Goal: Transaction & Acquisition: Purchase product/service

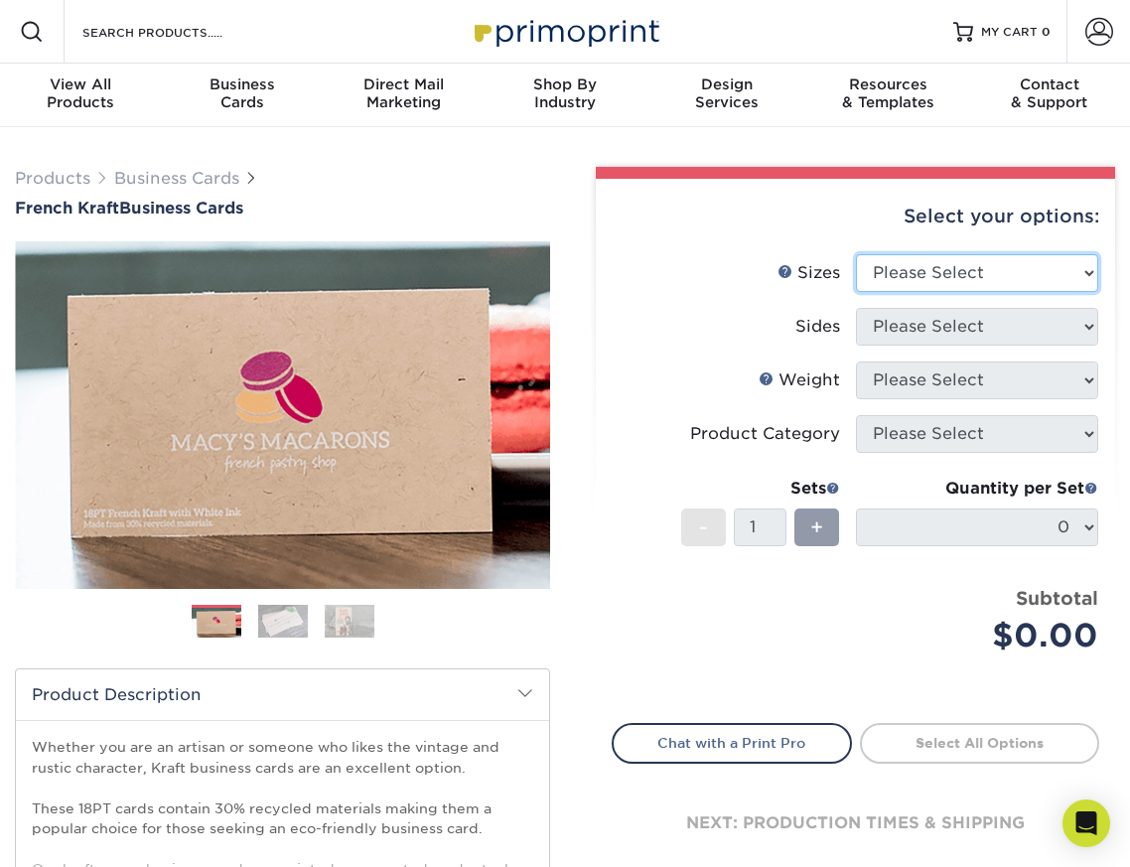
click at [989, 262] on select "Please Select 1.5" x 3.5" - Mini 1.75" x 3.5" - Mini 2" x 2" - Square 2" x 3" -…" at bounding box center [977, 273] width 243 height 38
select select "2.00x3.50"
click at [856, 254] on select "Please Select 1.5" x 3.5" - Mini 1.75" x 3.5" - Mini 2" x 2" - Square 2" x 3" -…" at bounding box center [977, 273] width 243 height 38
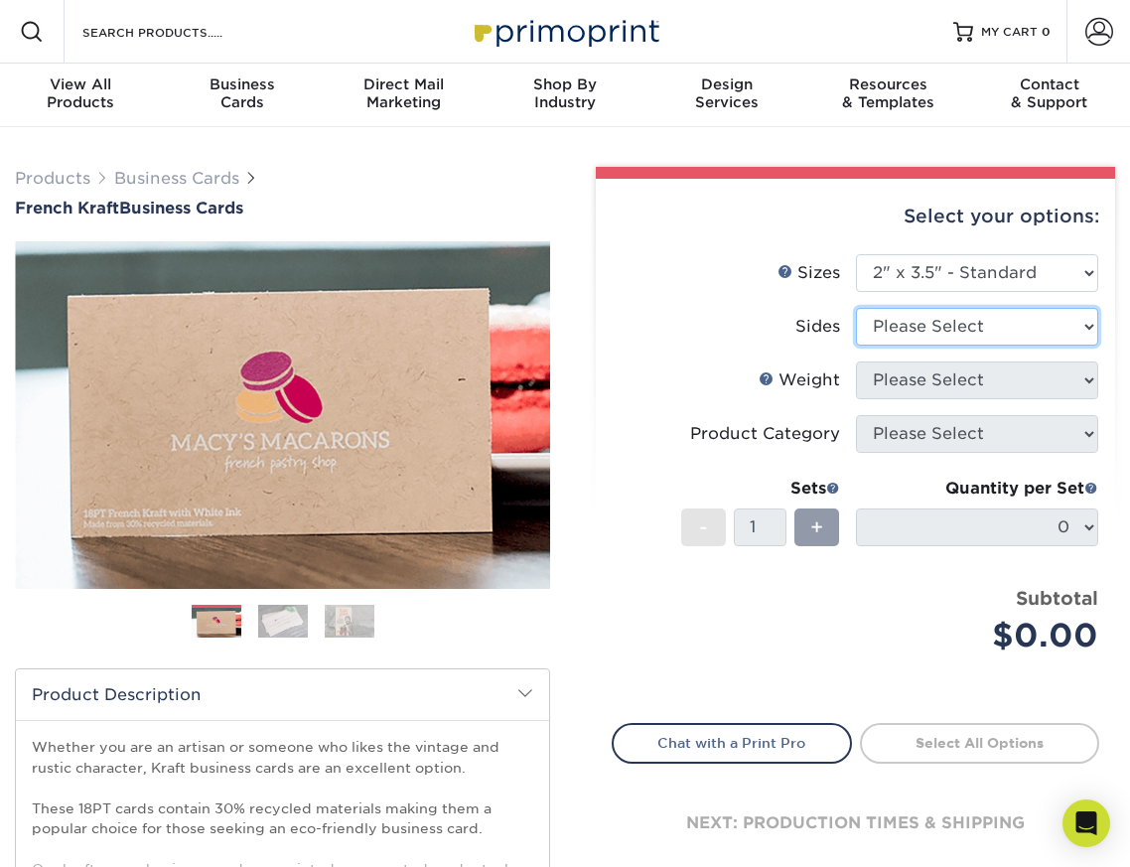
click at [956, 328] on select "Please Select Print Both Sides Print Both Sides - White Mask Back Only Print Bo…" at bounding box center [977, 327] width 243 height 38
select select "13abbda7-1d64-4f25-8bb2-c179b224825d"
click at [856, 308] on select "Please Select Print Both Sides Print Both Sides - White Mask Back Only Print Bo…" at bounding box center [977, 327] width 243 height 38
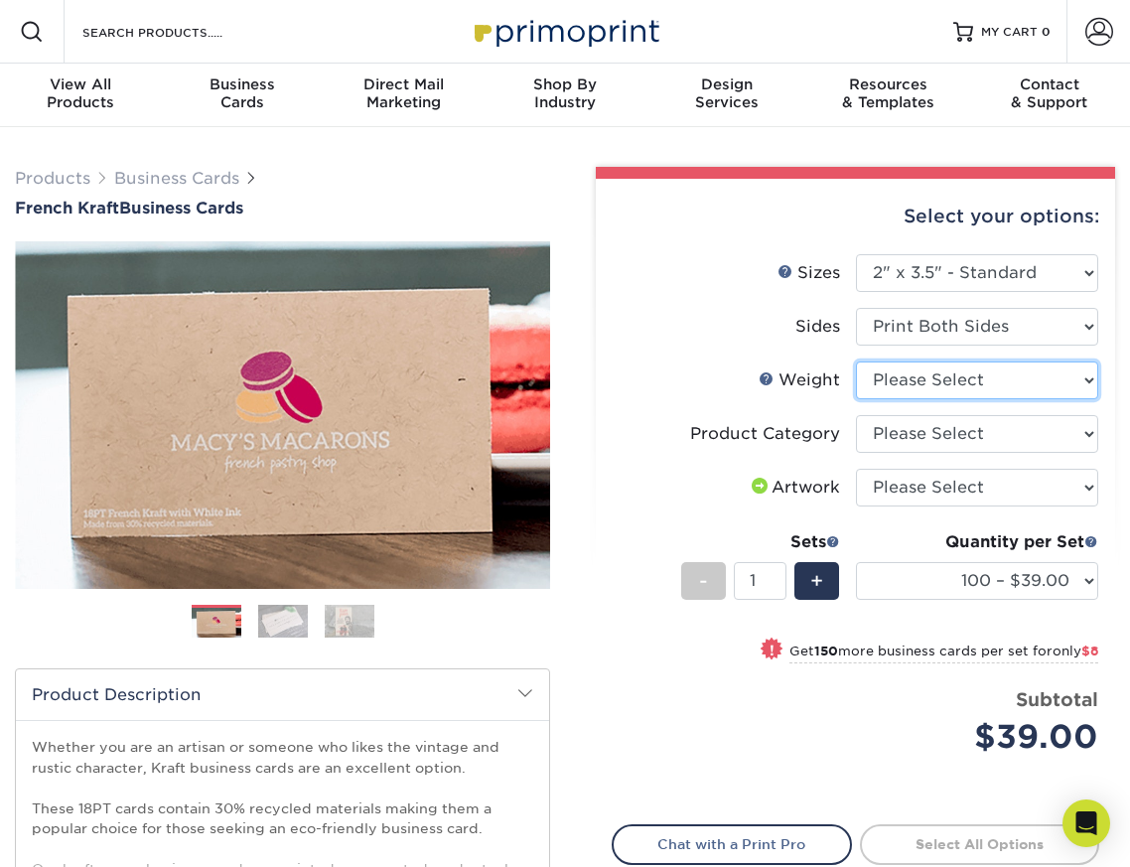
click at [894, 379] on select "Please Select 18PTUCKRAFT" at bounding box center [977, 380] width 243 height 38
select select "18PTUCKRAFT"
click at [856, 361] on select "Please Select 18PTUCKRAFT" at bounding box center [977, 380] width 243 height 38
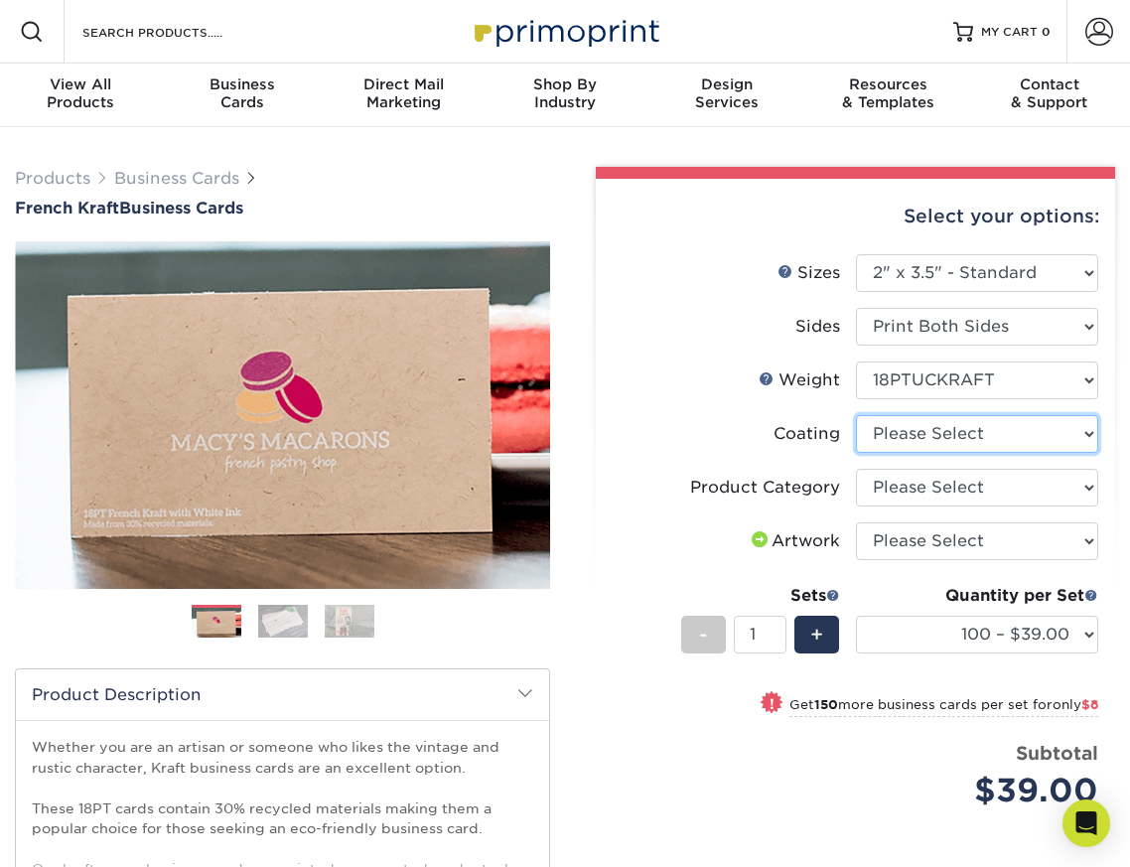
click at [954, 438] on select at bounding box center [977, 434] width 243 height 38
select select "3e7618de-abca-4bda-9f97-8b9129e913d8"
click at [856, 415] on select at bounding box center [977, 434] width 243 height 38
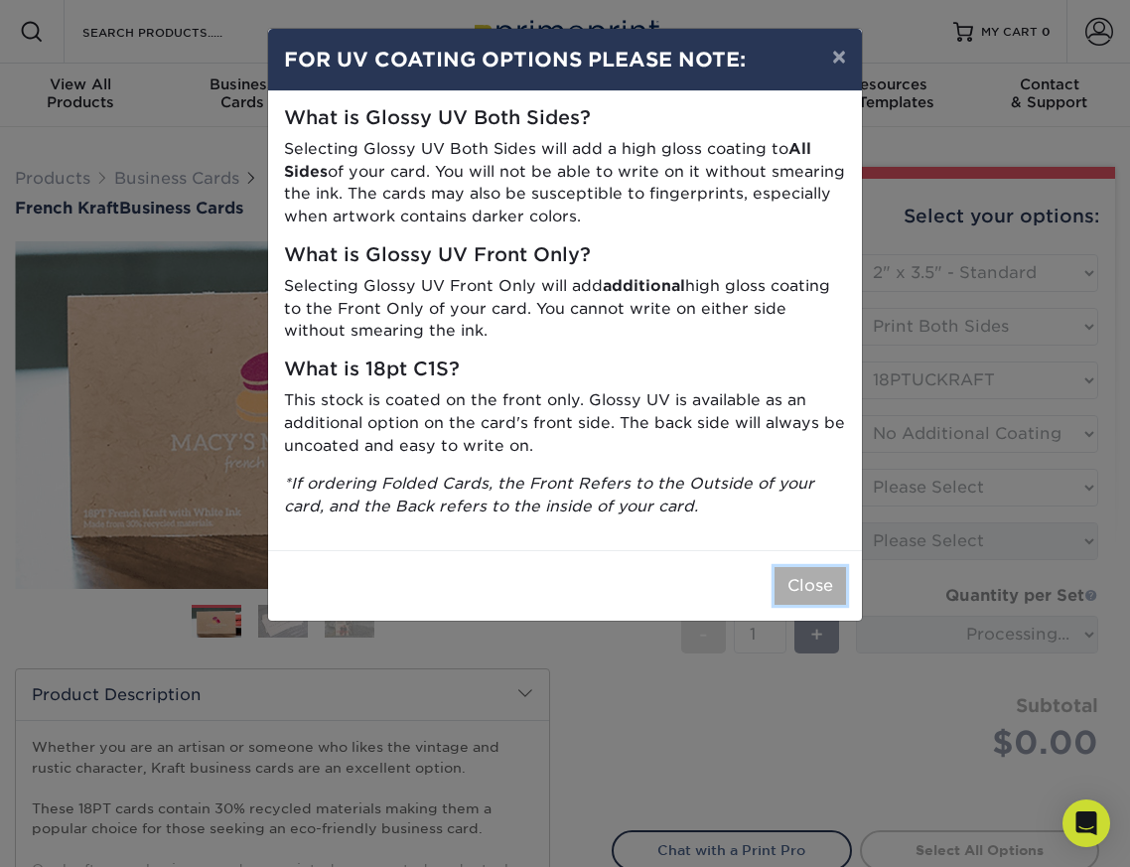
click at [797, 581] on button "Close" at bounding box center [809, 586] width 71 height 38
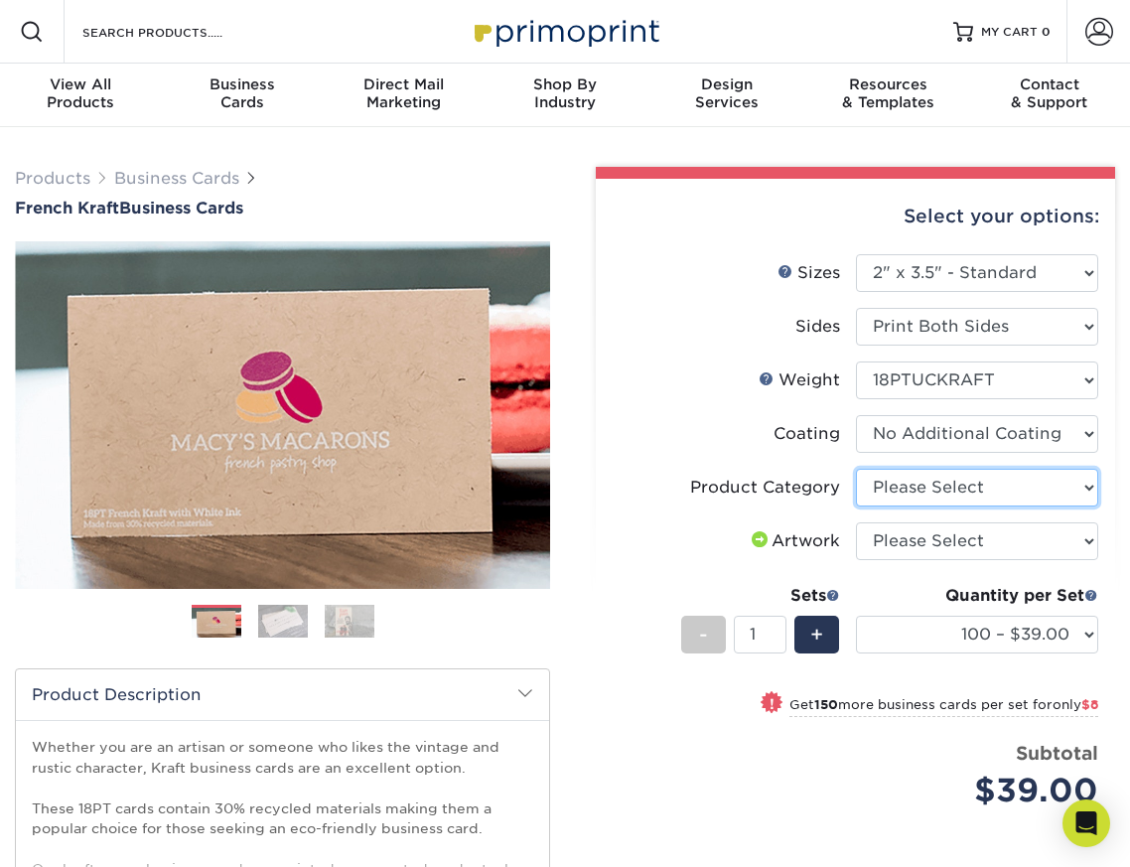
click at [919, 481] on select "Please Select Business Cards" at bounding box center [977, 488] width 243 height 38
select select "3b5148f1-0588-4f88-a218-97bcfdce65c1"
click at [856, 469] on select "Please Select Business Cards" at bounding box center [977, 488] width 243 height 38
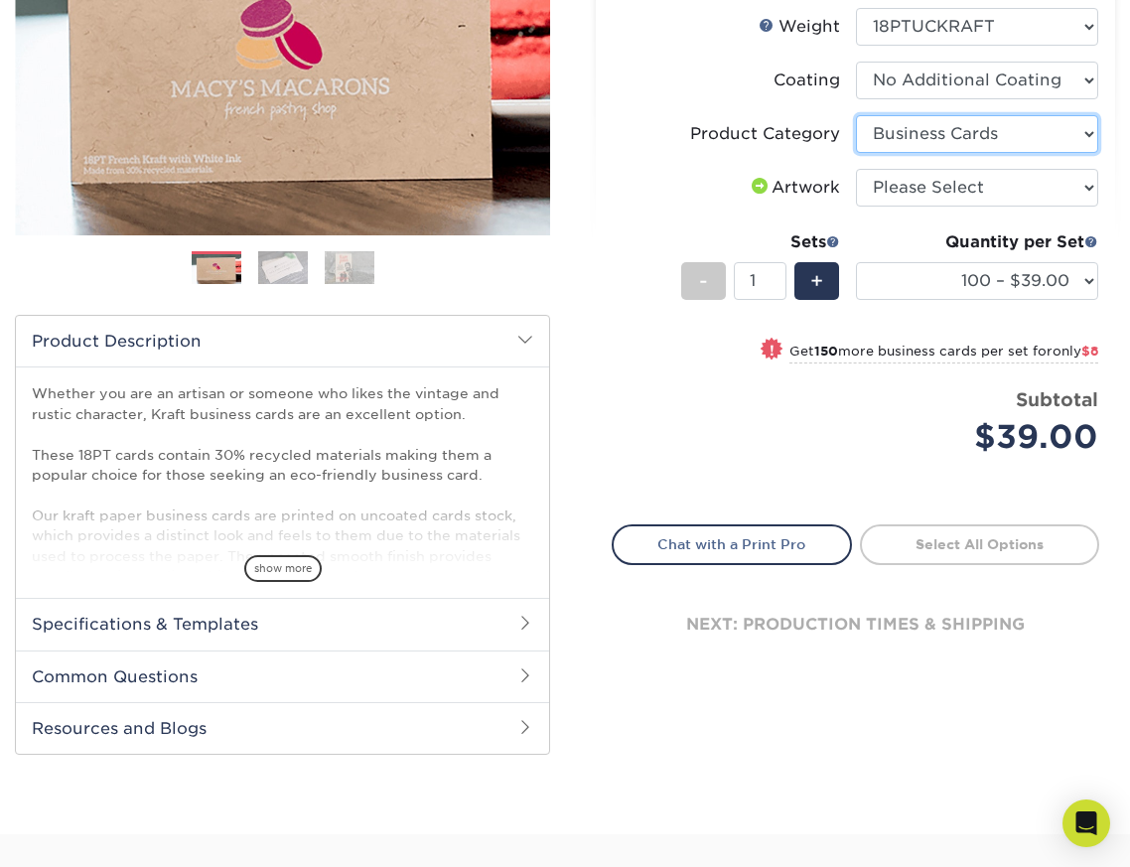
scroll to position [352, 0]
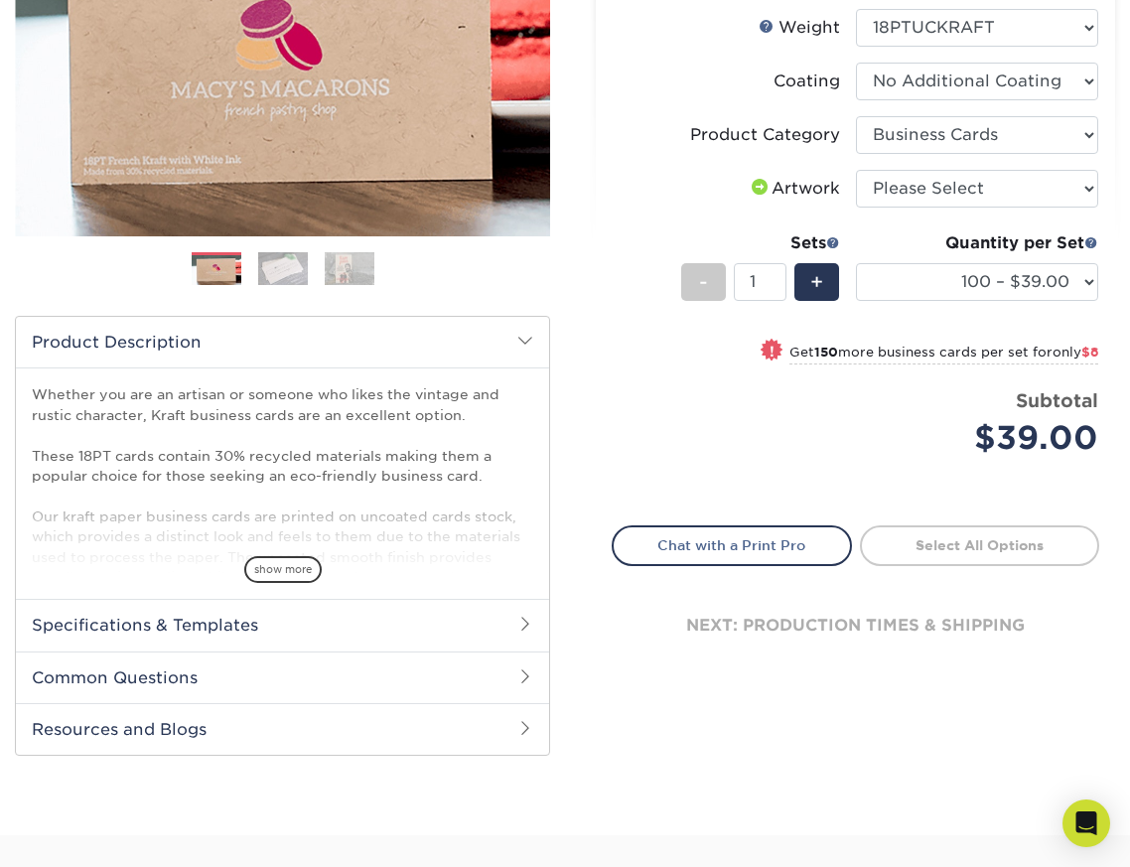
click at [284, 263] on img at bounding box center [283, 268] width 50 height 35
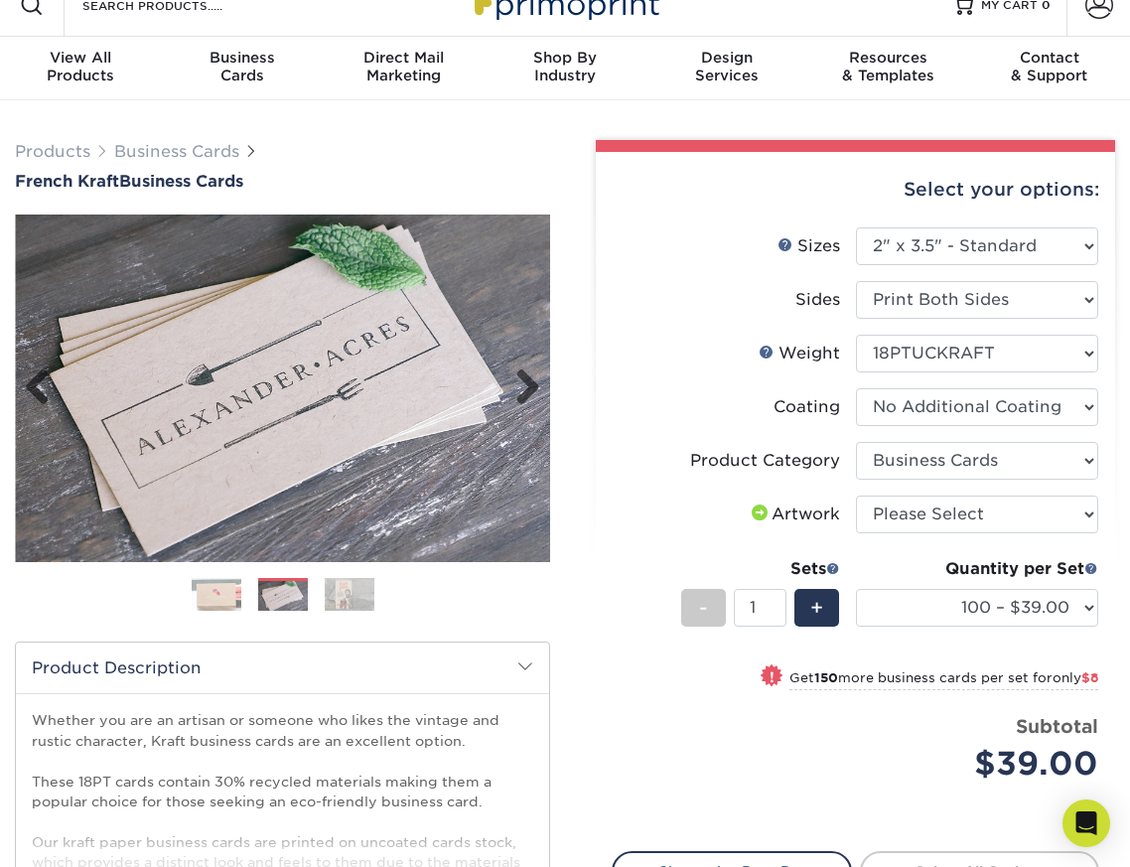
scroll to position [0, 0]
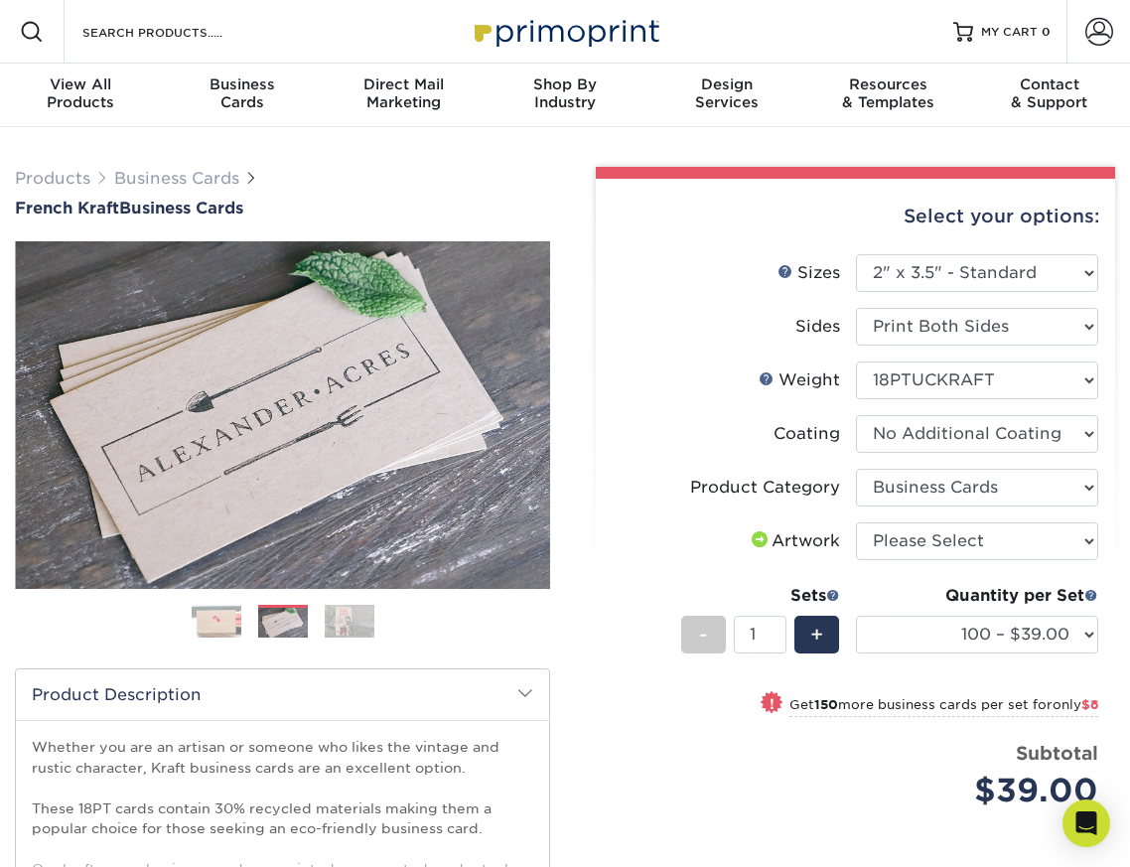
click at [344, 616] on img at bounding box center [350, 621] width 50 height 35
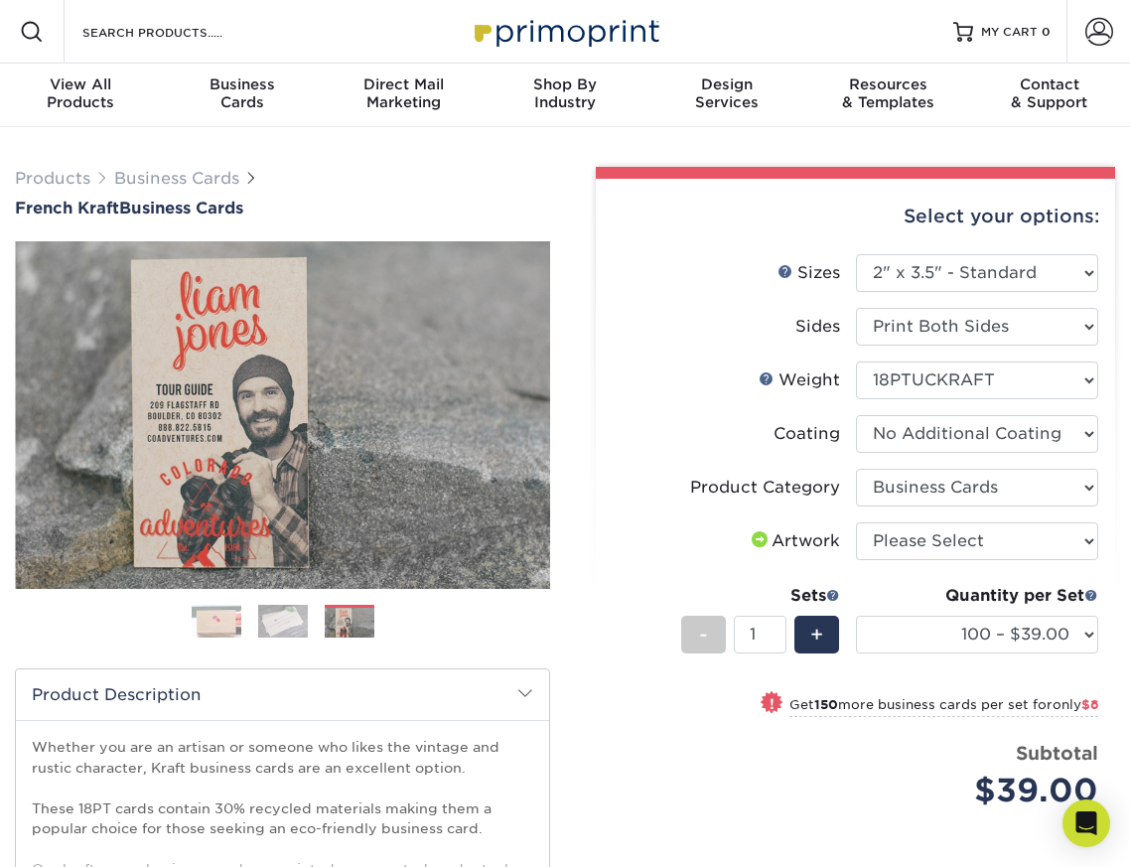
click at [278, 618] on img at bounding box center [283, 621] width 50 height 35
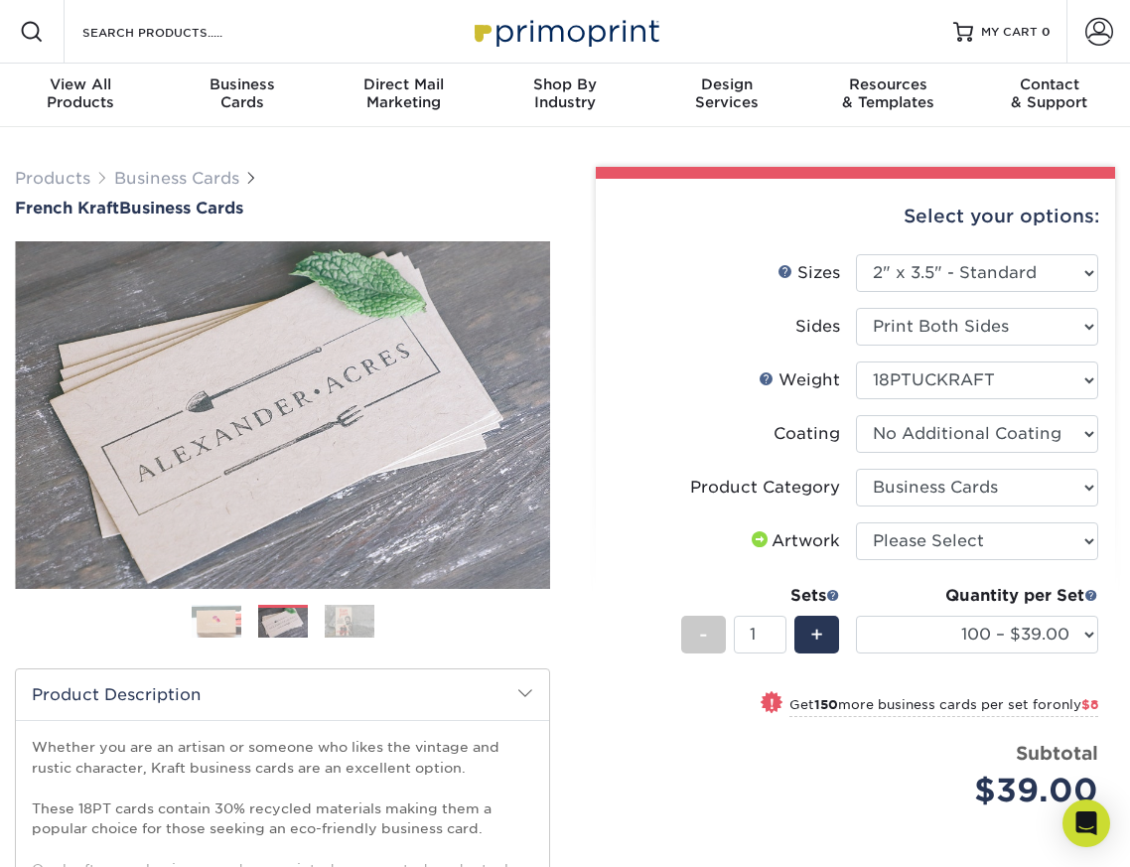
click at [222, 618] on img at bounding box center [217, 622] width 50 height 50
